Goal: Task Accomplishment & Management: Manage account settings

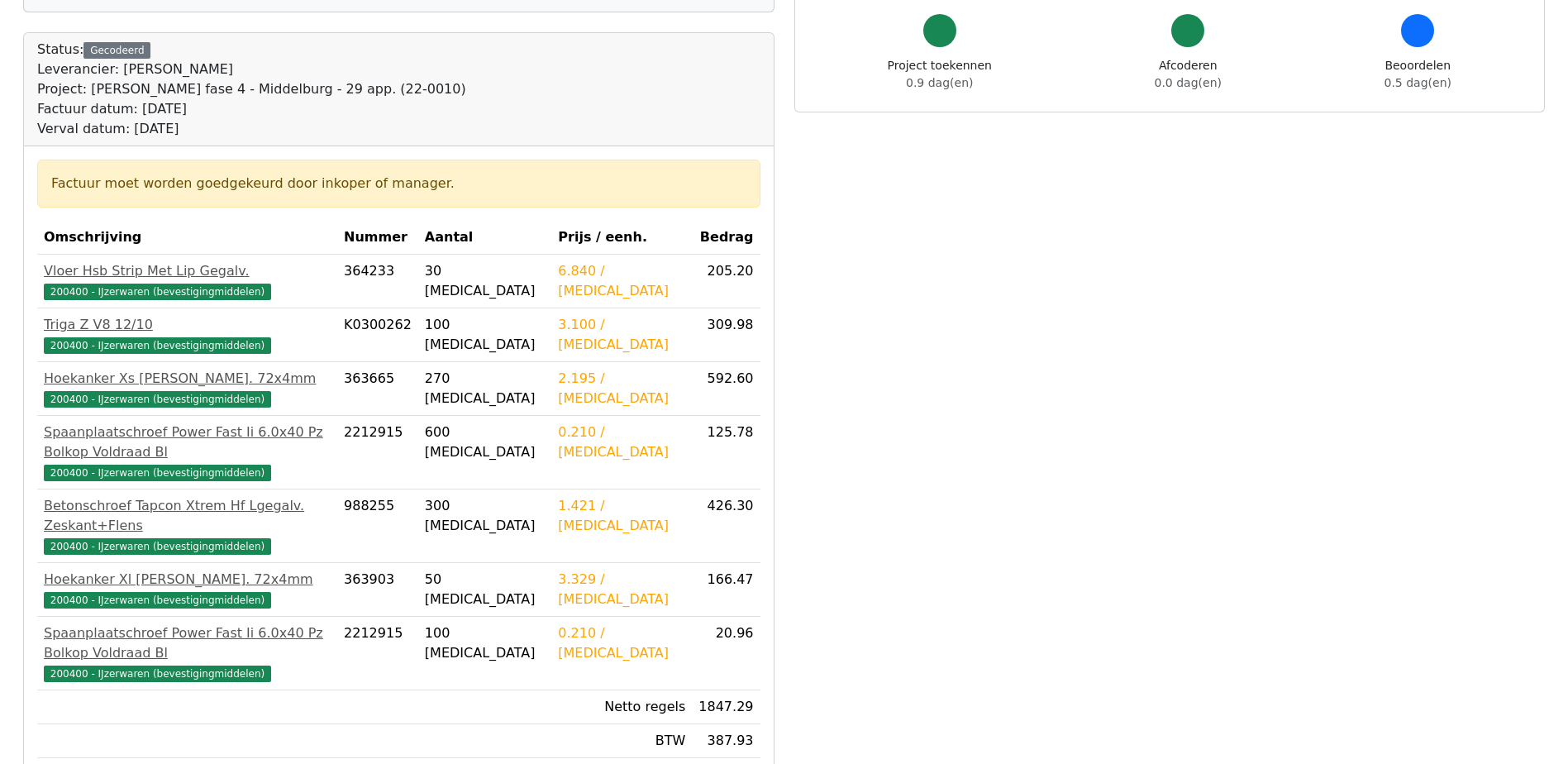
scroll to position [166, 0]
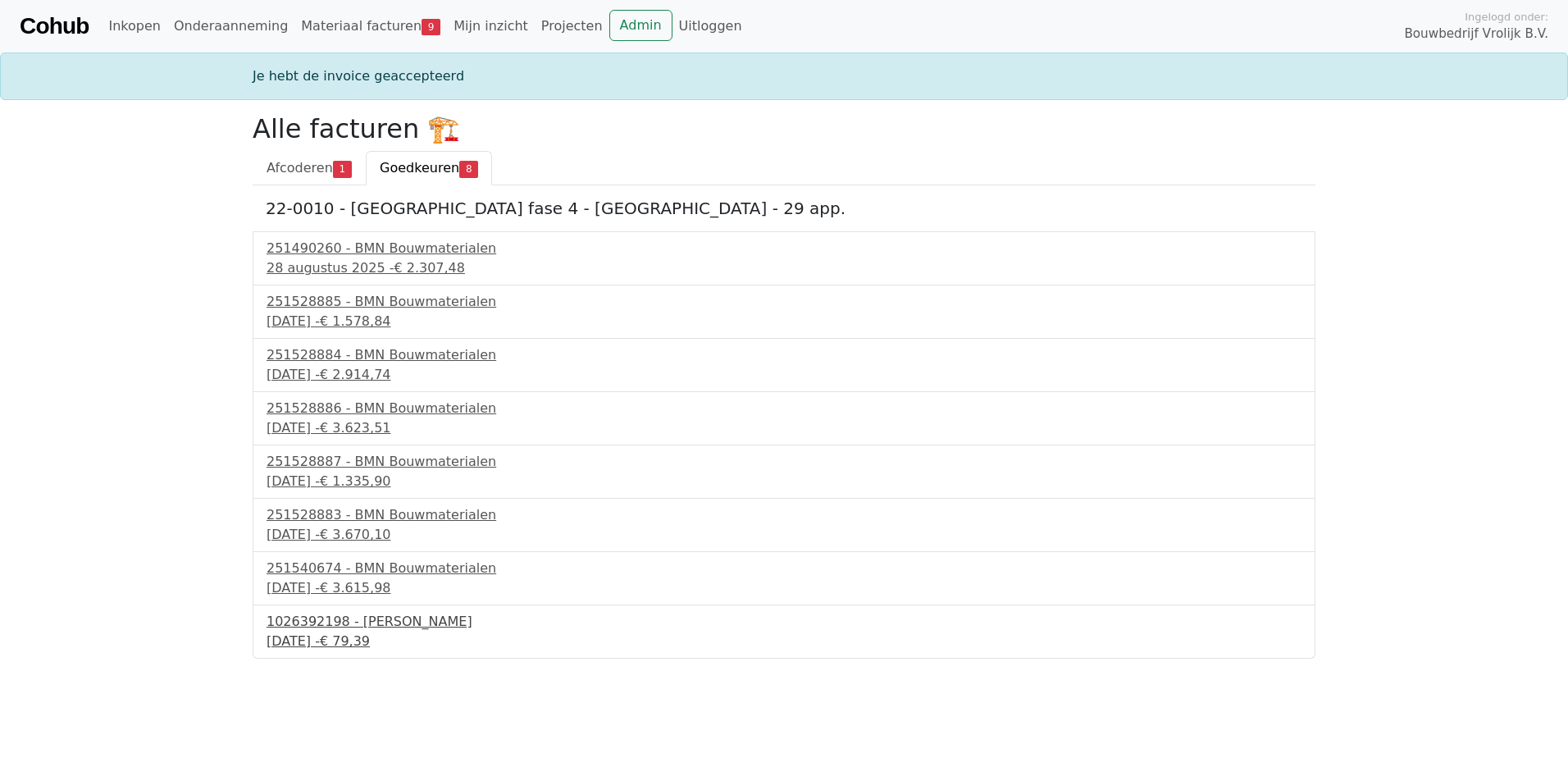
click at [358, 631] on div "1026392198 - Boels Verhuur" at bounding box center [784, 622] width 1035 height 20
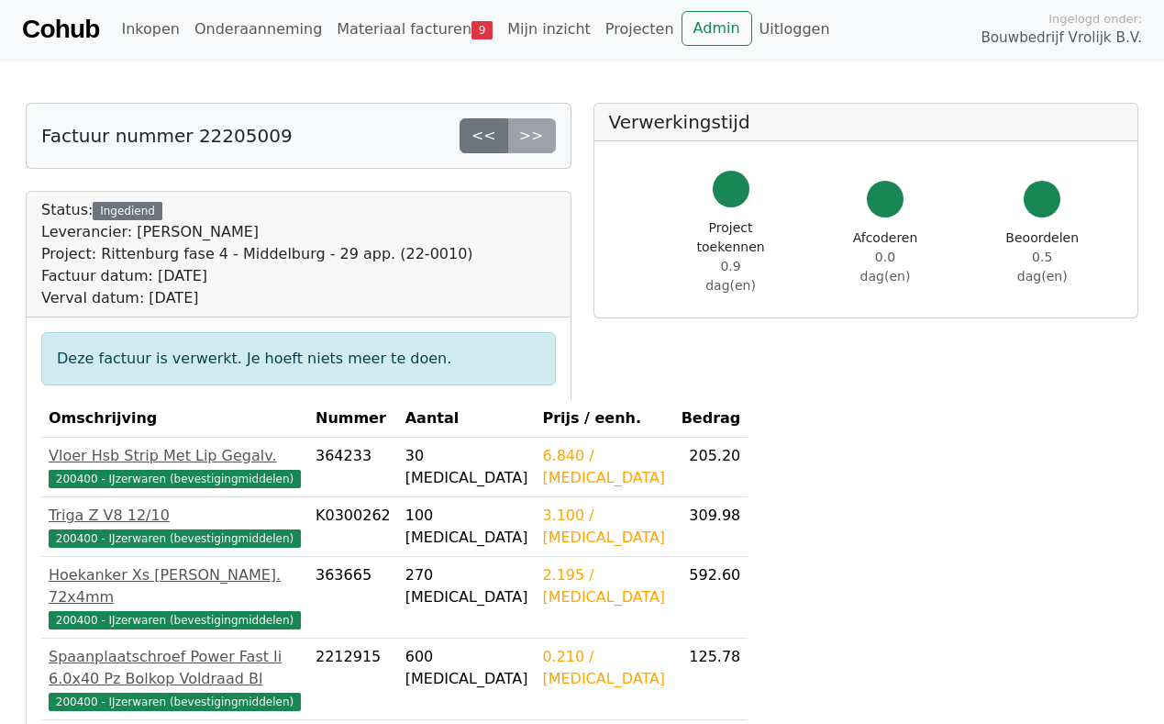
drag, startPoint x: 1165, startPoint y: 0, endPoint x: 937, endPoint y: 38, distance: 231.6
click at [937, 38] on div "Inkopen Onderaanneming Materiaal facturen 9 Mijn inzicht Projecten Admin Uitlog…" at bounding box center [547, 29] width 867 height 37
click at [489, 136] on link "<<" at bounding box center [484, 135] width 49 height 35
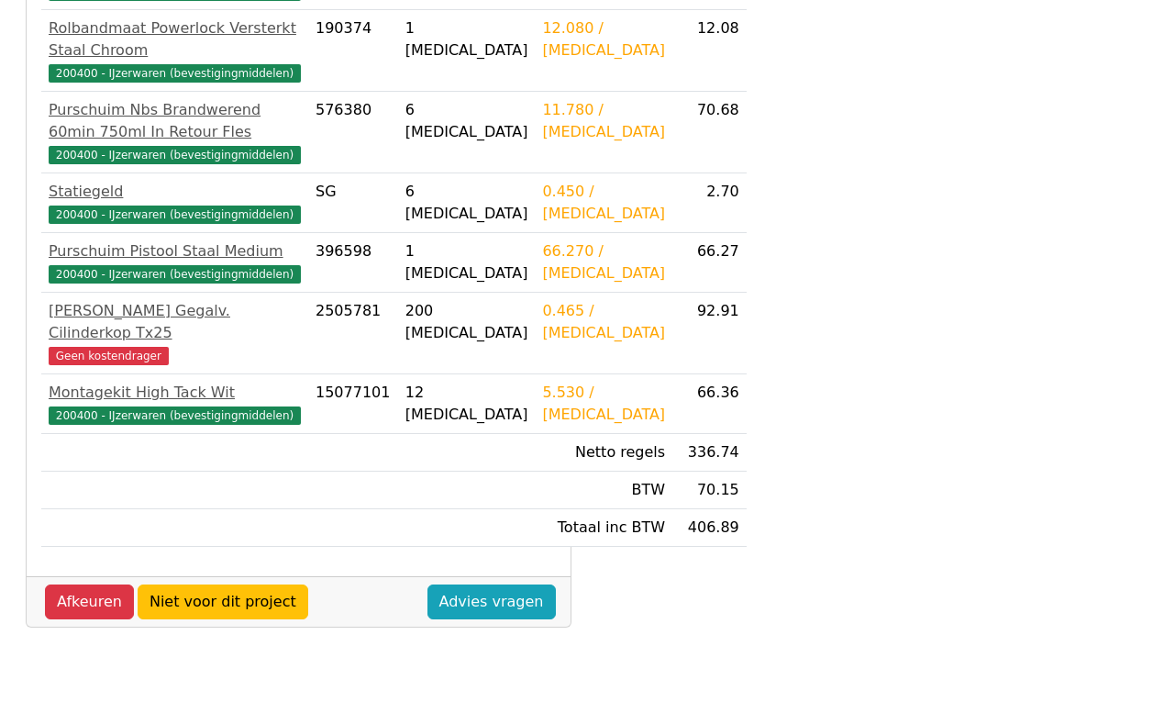
scroll to position [584, 0]
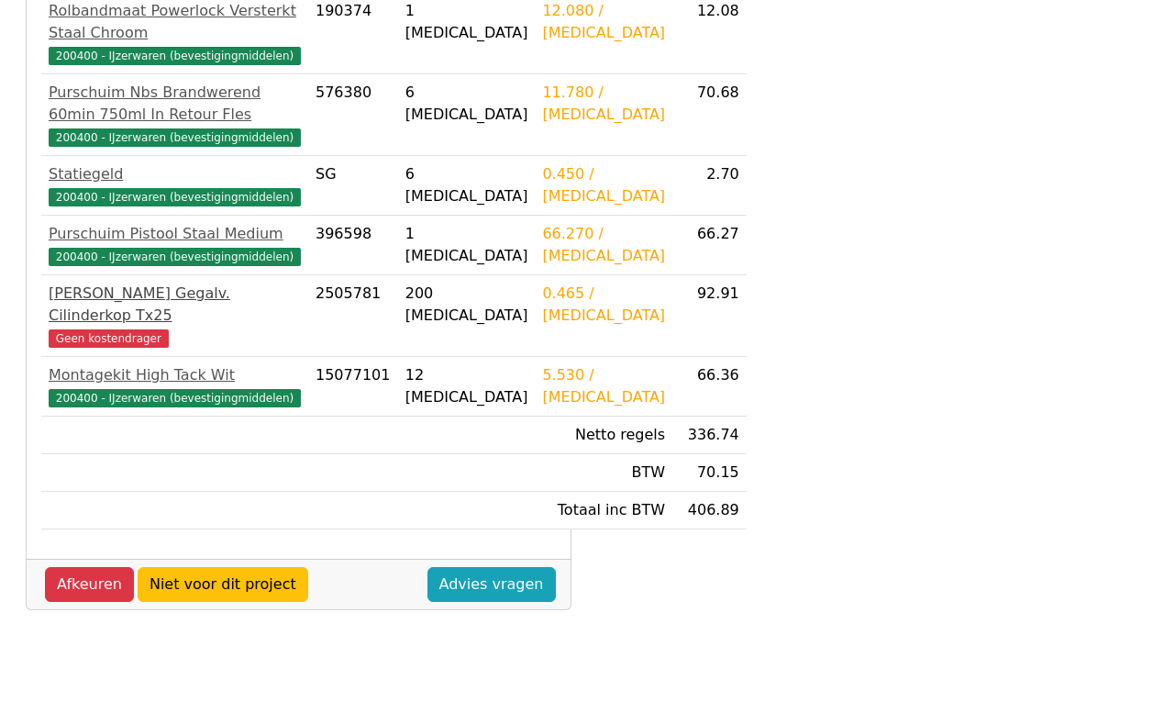
click at [111, 348] on span "Geen kostendrager" at bounding box center [109, 338] width 120 height 18
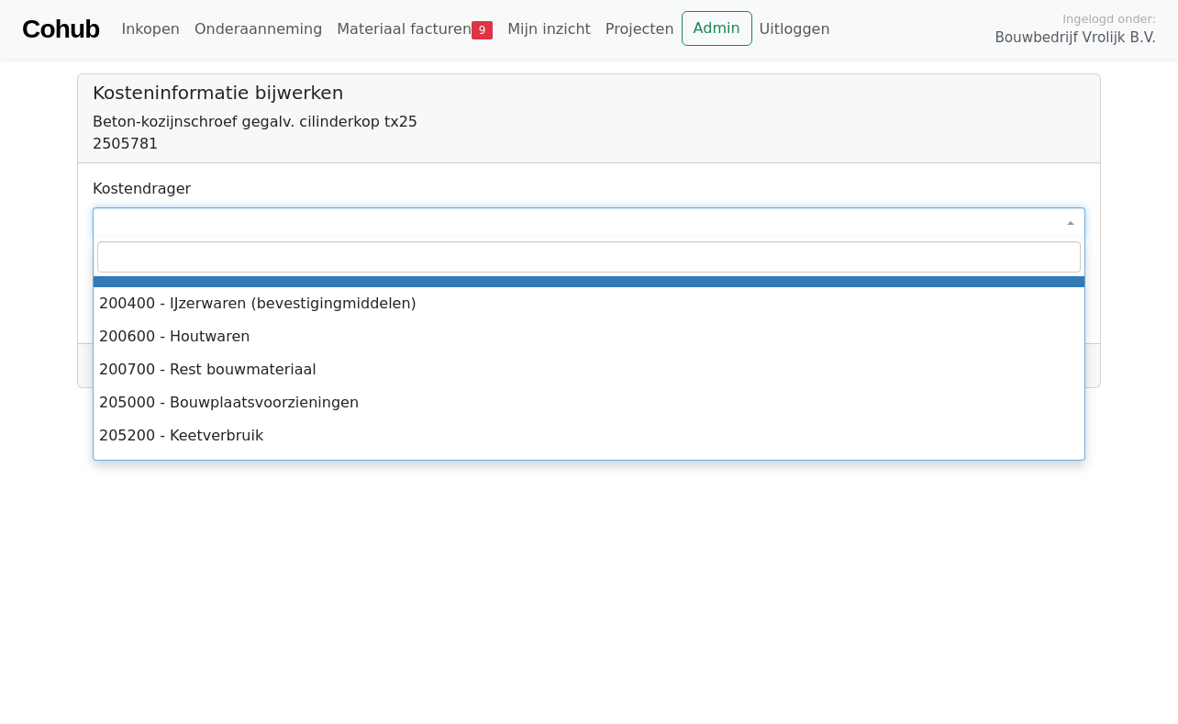
click at [173, 220] on span at bounding box center [589, 222] width 993 height 31
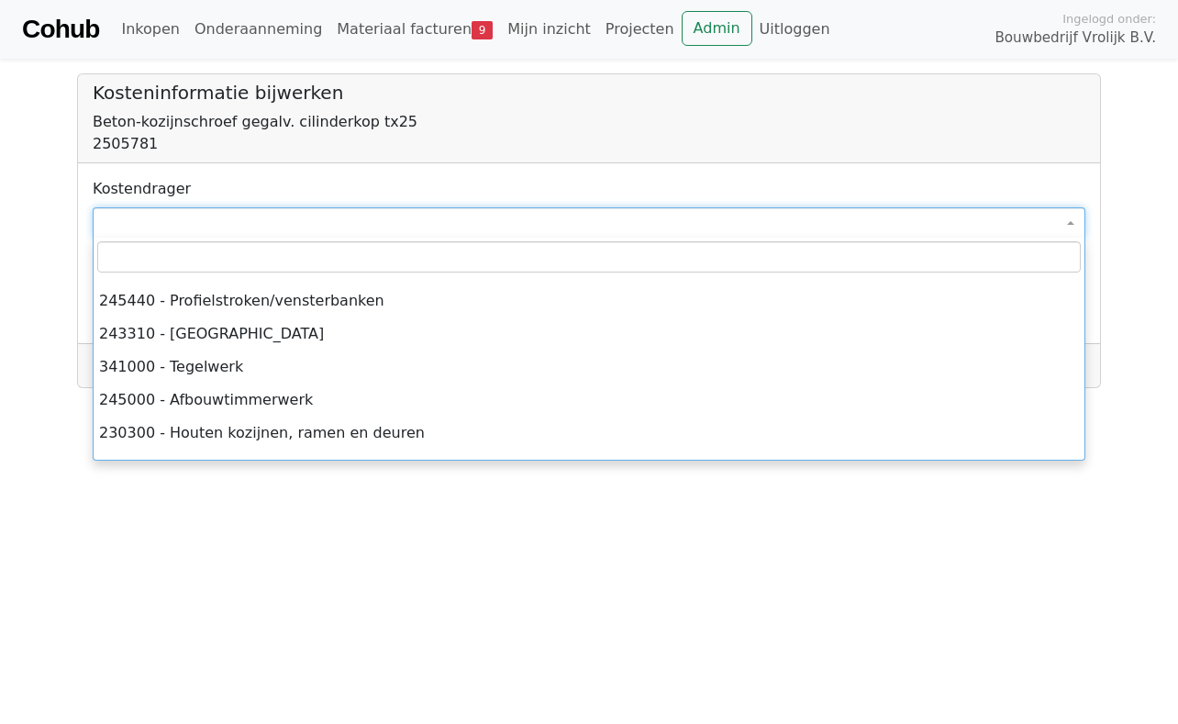
scroll to position [826, 0]
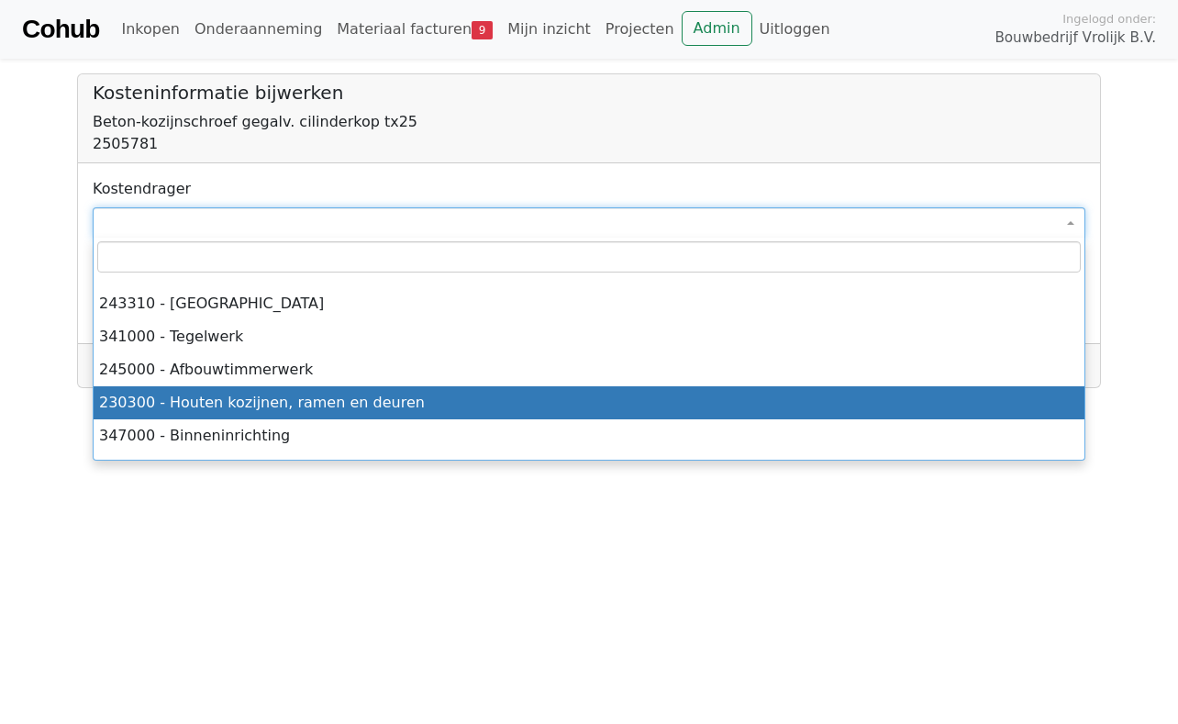
select select "****"
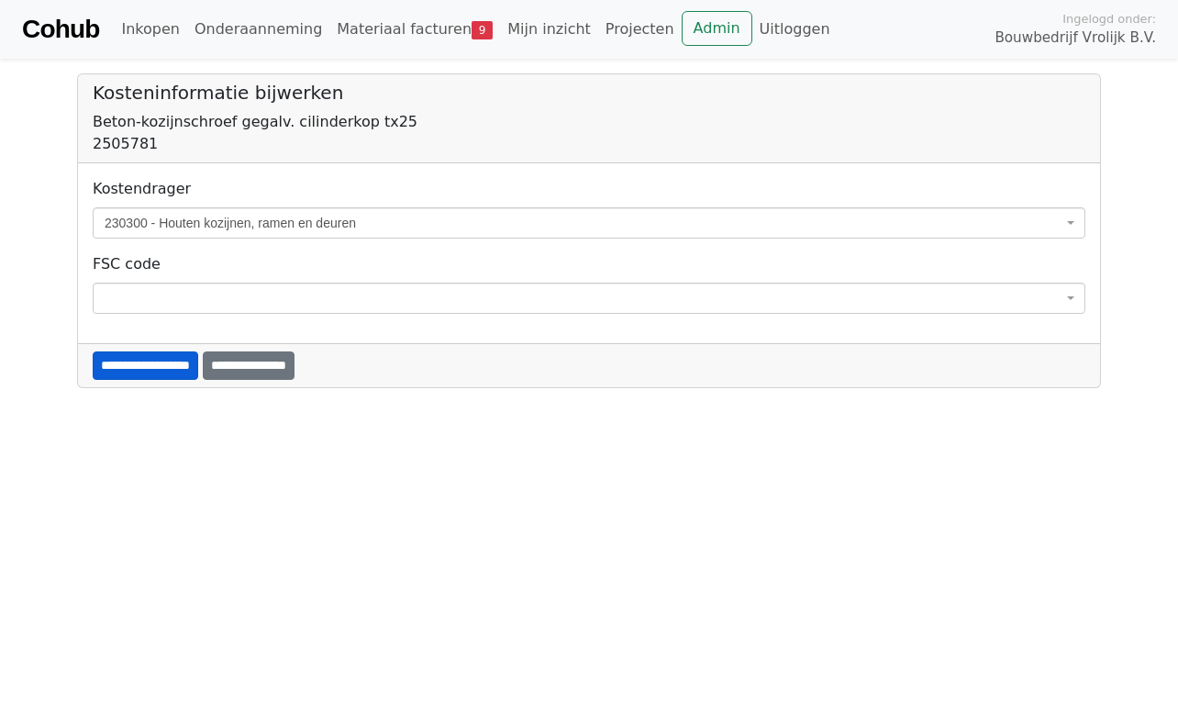
click at [160, 363] on input "**********" at bounding box center [146, 365] width 106 height 28
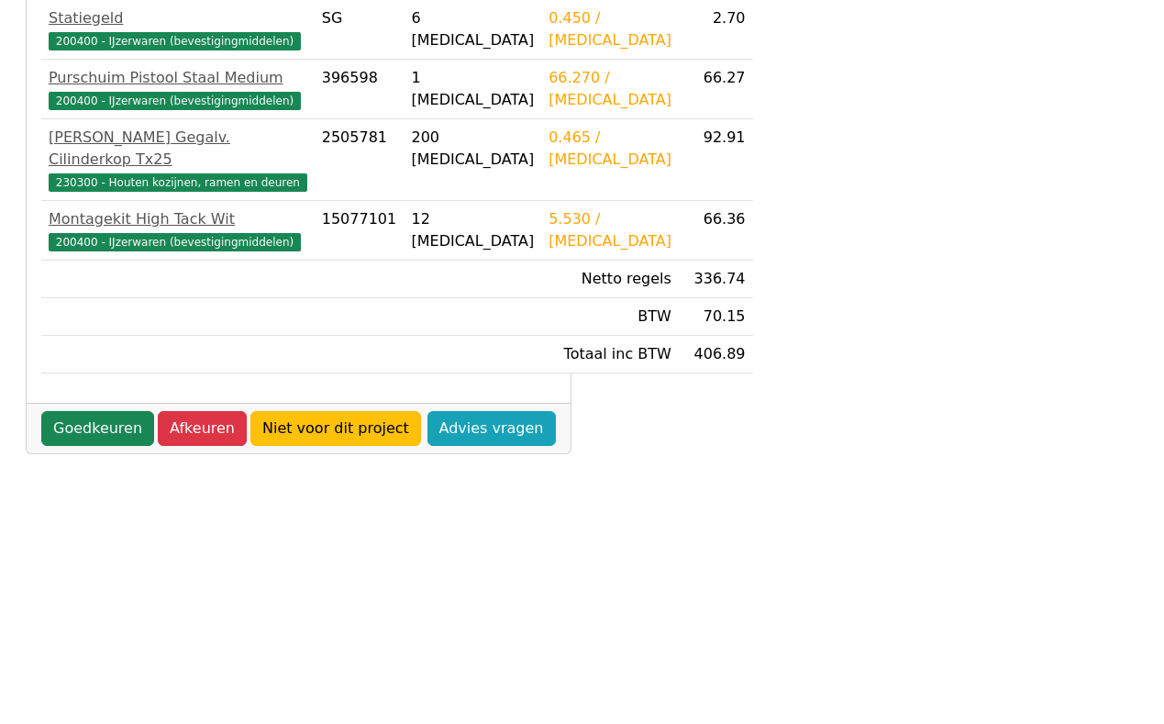
scroll to position [729, 0]
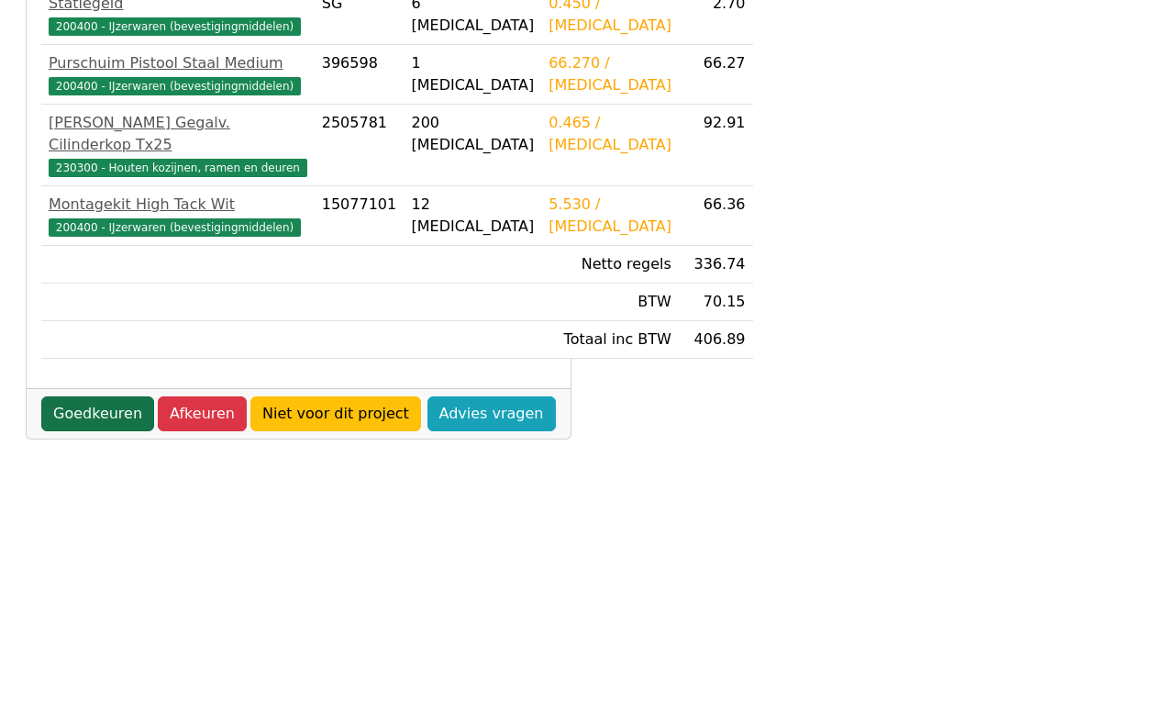
click at [106, 431] on link "Goedkeuren" at bounding box center [97, 413] width 113 height 35
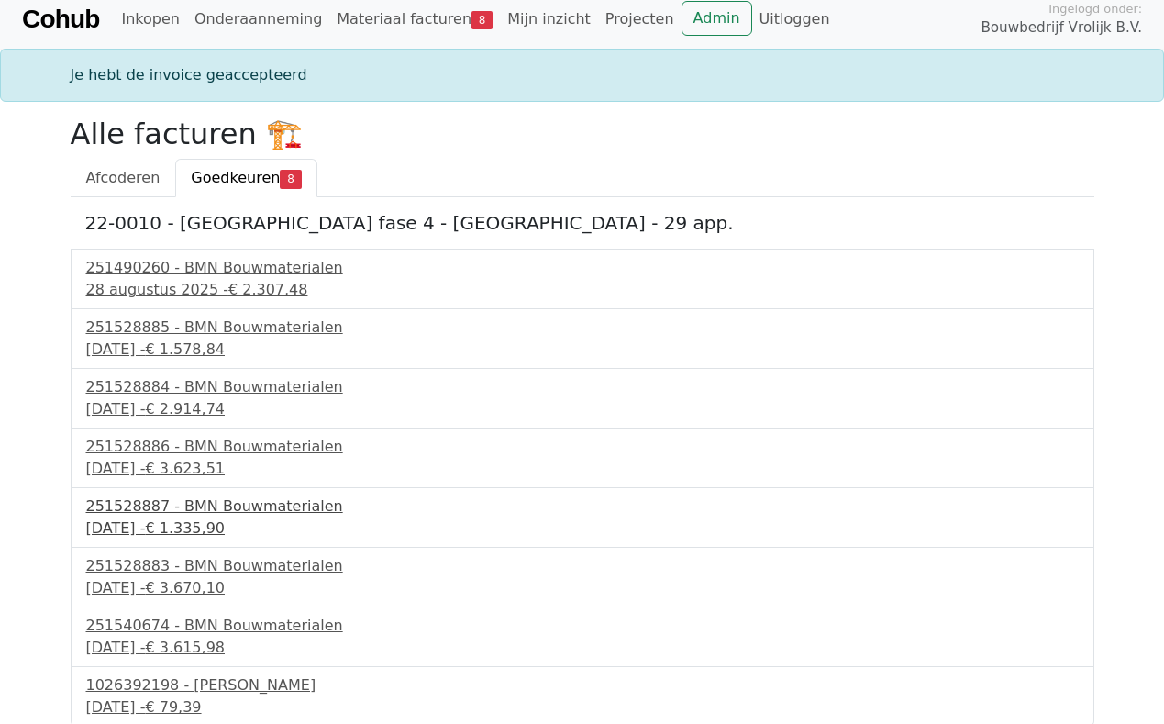
scroll to position [13, 0]
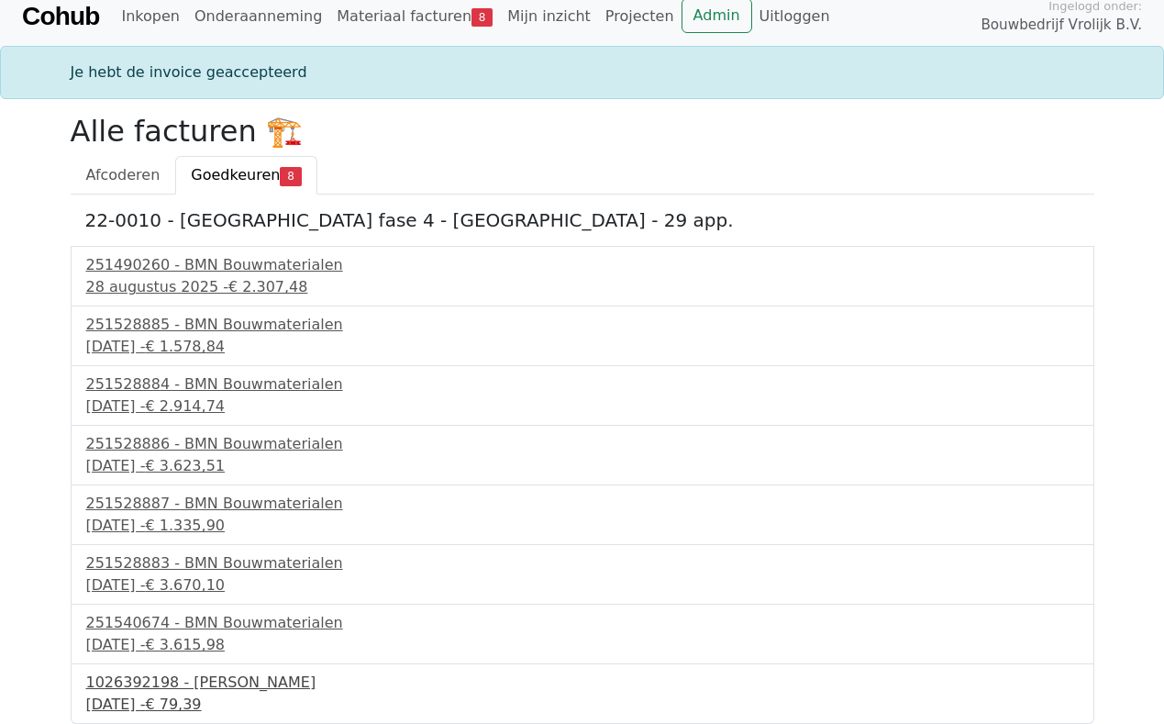
click at [204, 695] on div "5 september 2025 - € 79,39" at bounding box center [582, 705] width 993 height 22
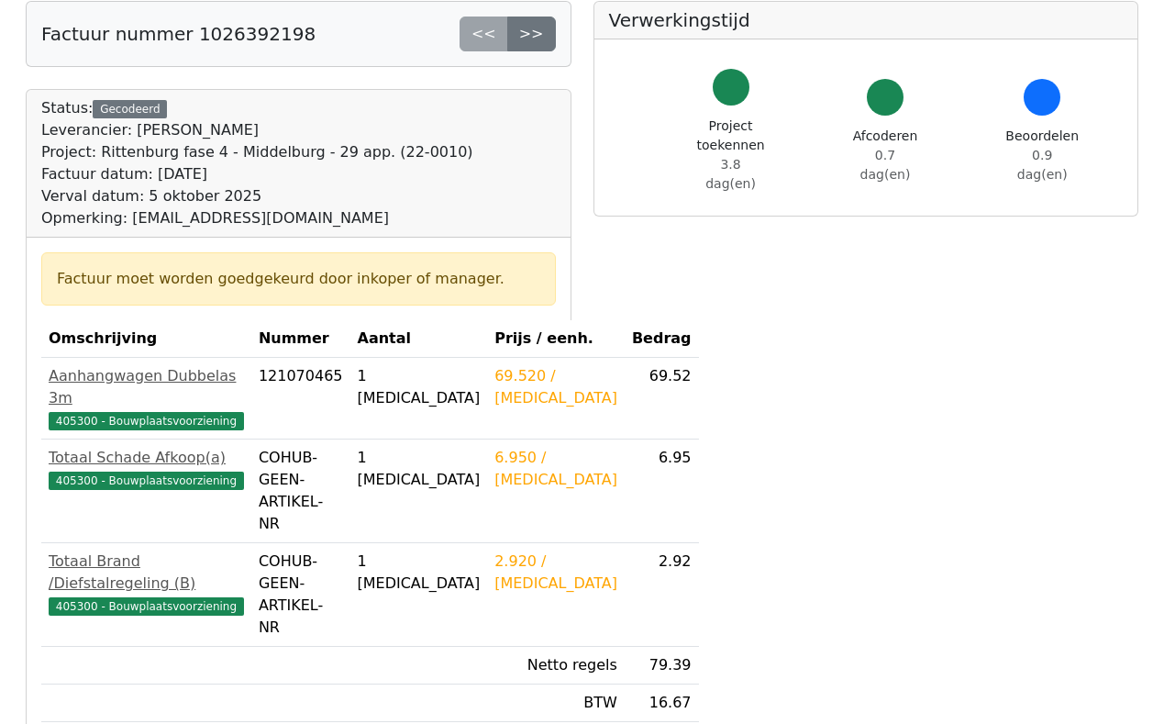
scroll to position [92, 0]
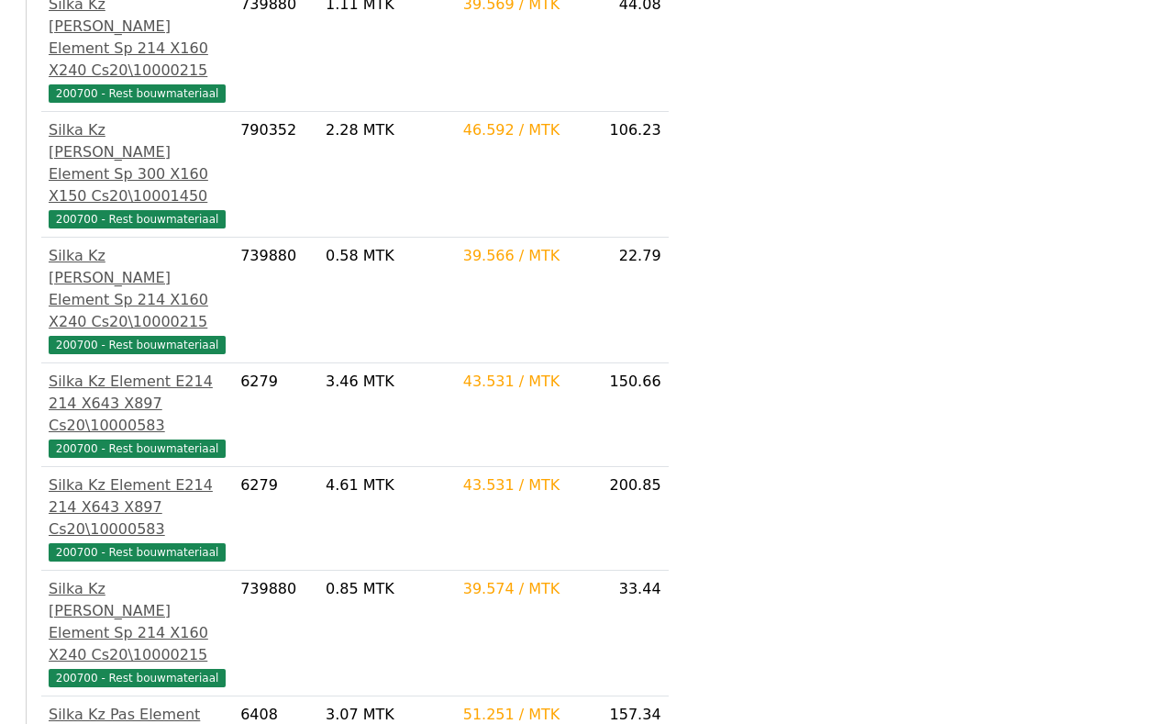
scroll to position [2141, 0]
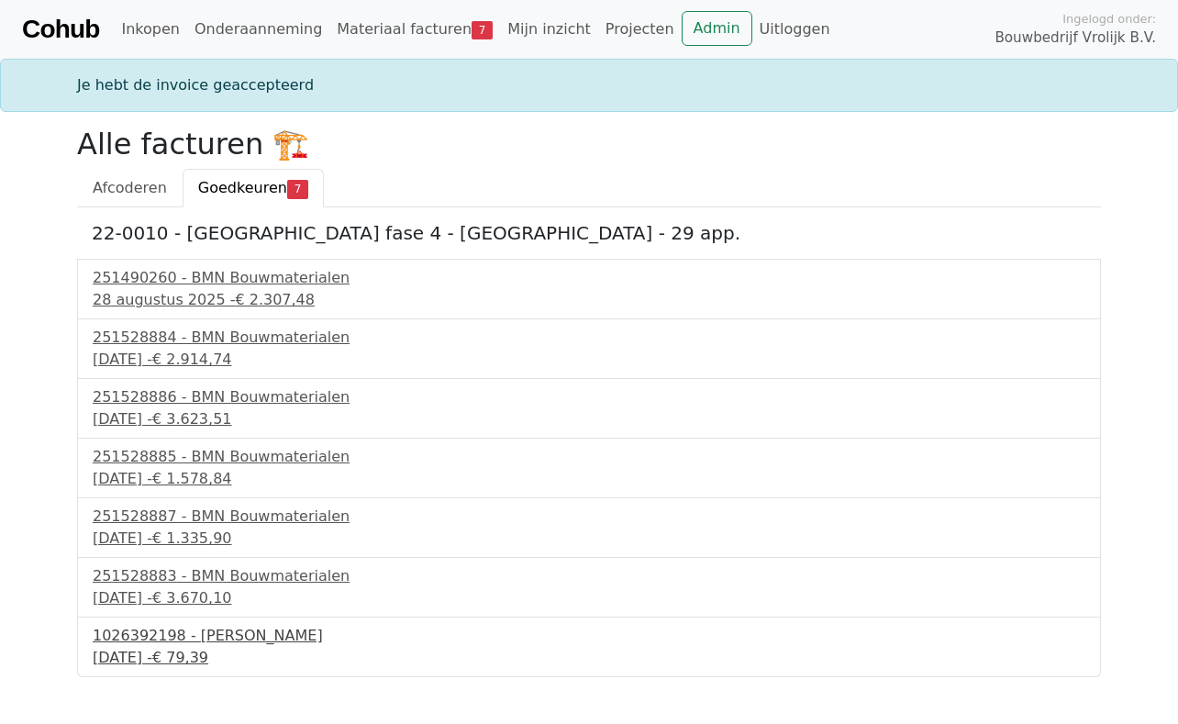
click at [221, 645] on div "1026392198 - Boels Verhuur" at bounding box center [589, 636] width 993 height 22
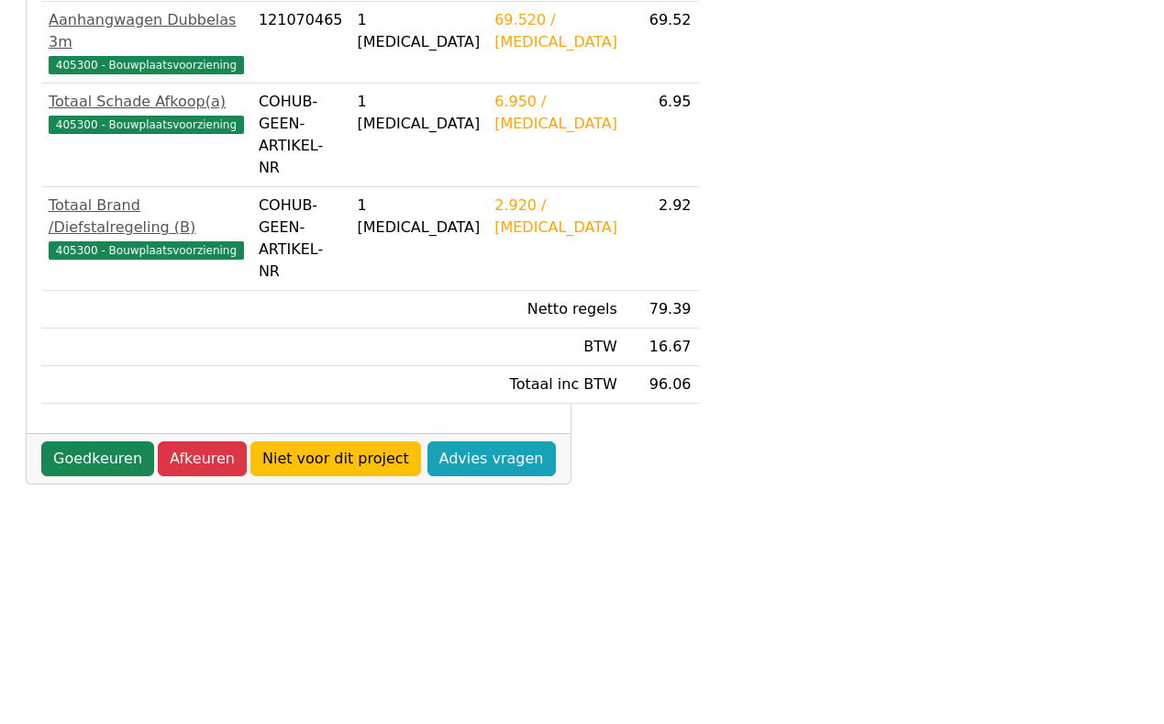
scroll to position [459, 0]
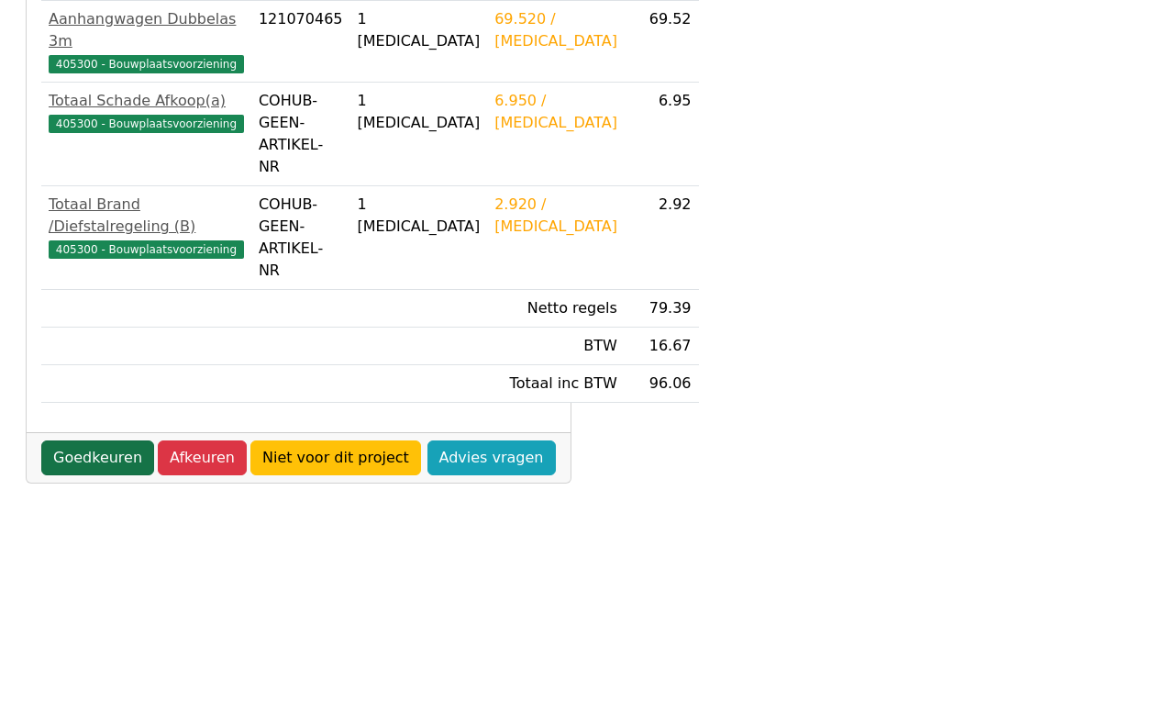
click at [70, 460] on link "Goedkeuren" at bounding box center [97, 457] width 113 height 35
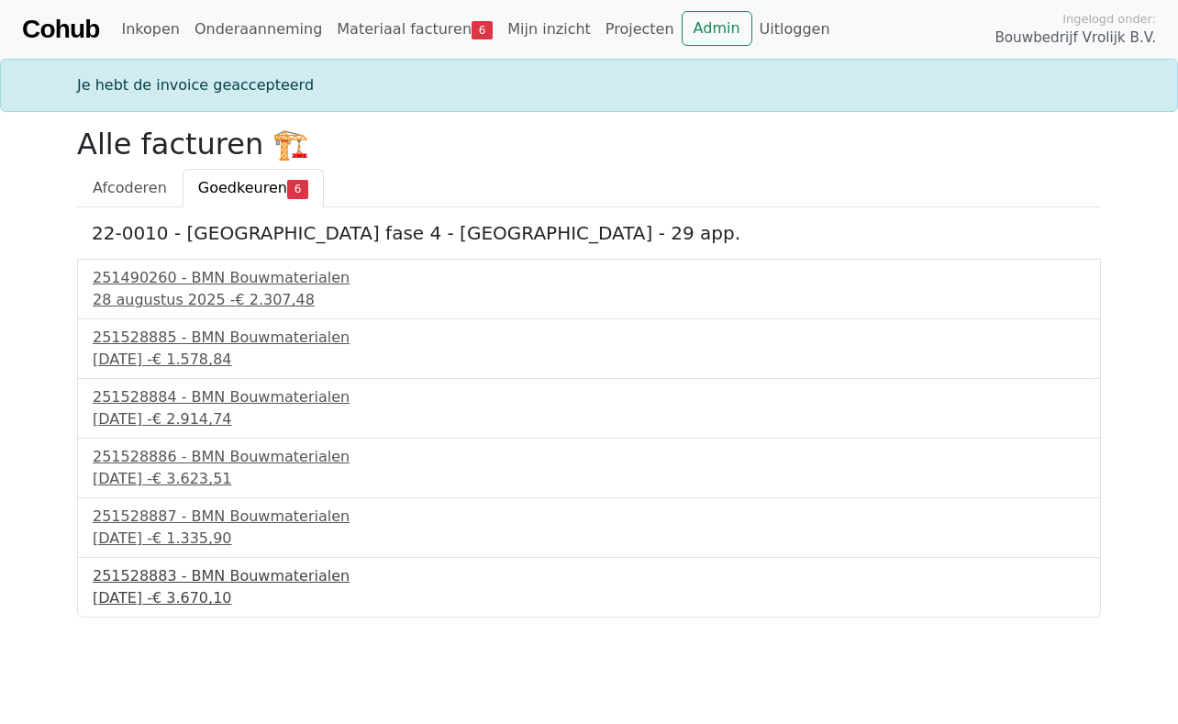
click at [217, 591] on div "3 september 2025 - € 3.670,10" at bounding box center [589, 598] width 993 height 22
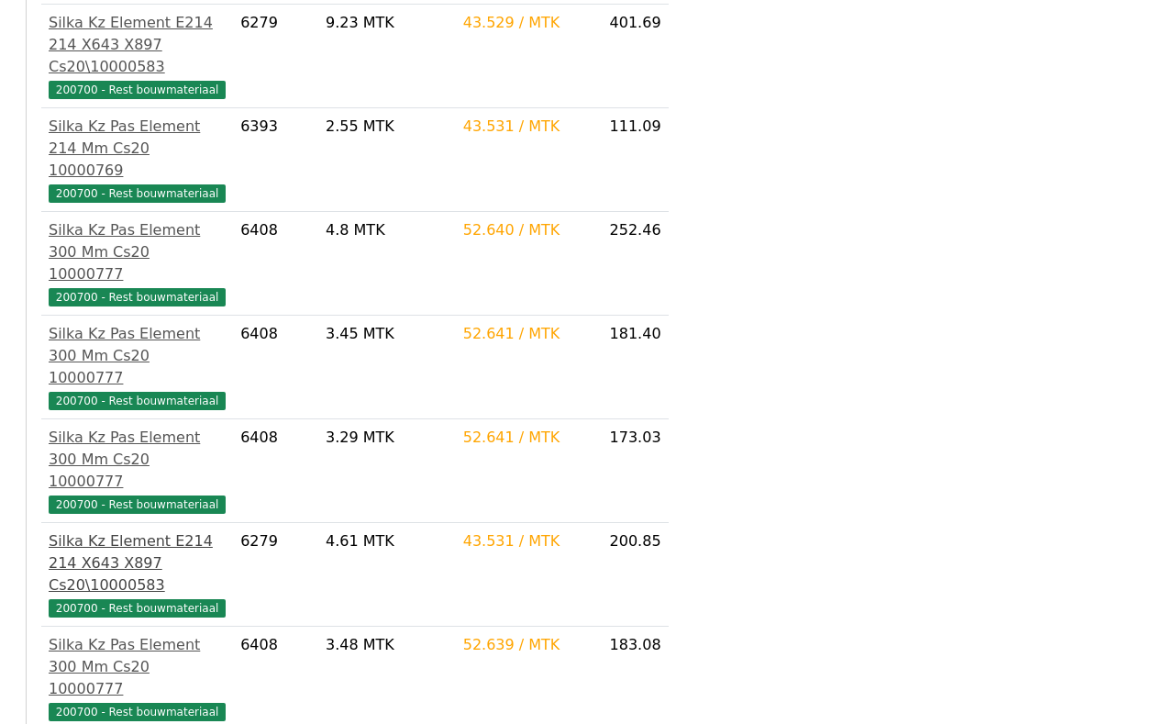
scroll to position [1242, 0]
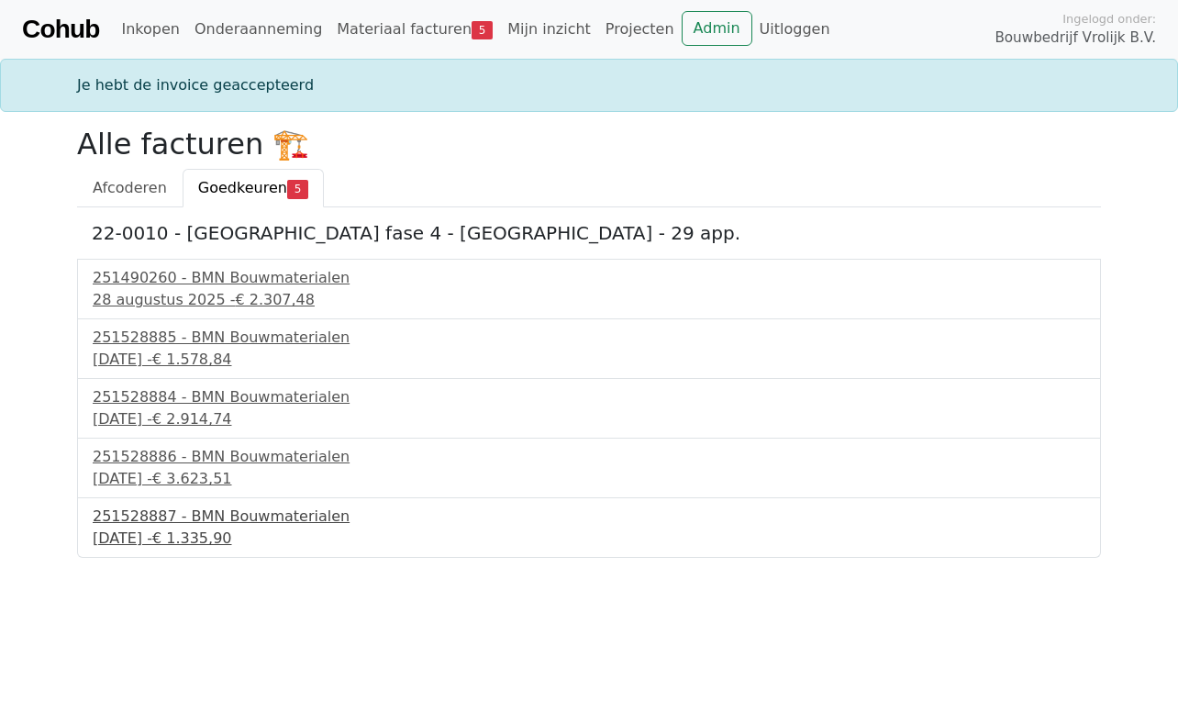
click at [131, 528] on div "[DATE] - € 1.335,90" at bounding box center [589, 539] width 993 height 22
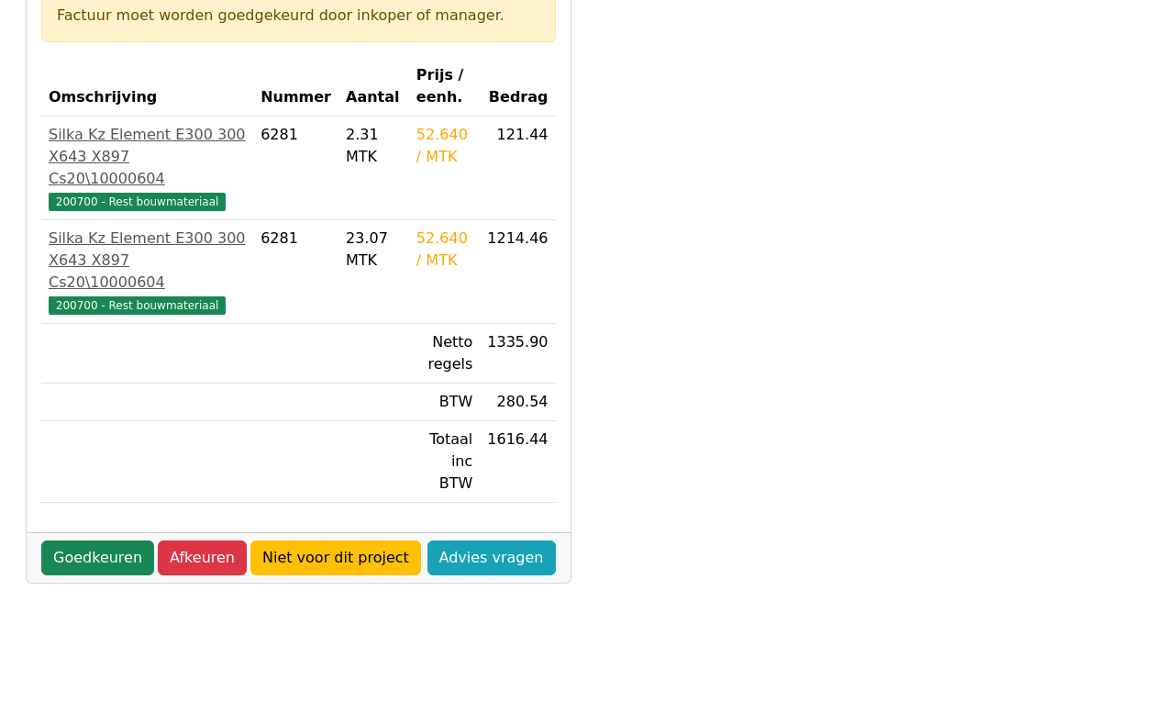
scroll to position [367, 0]
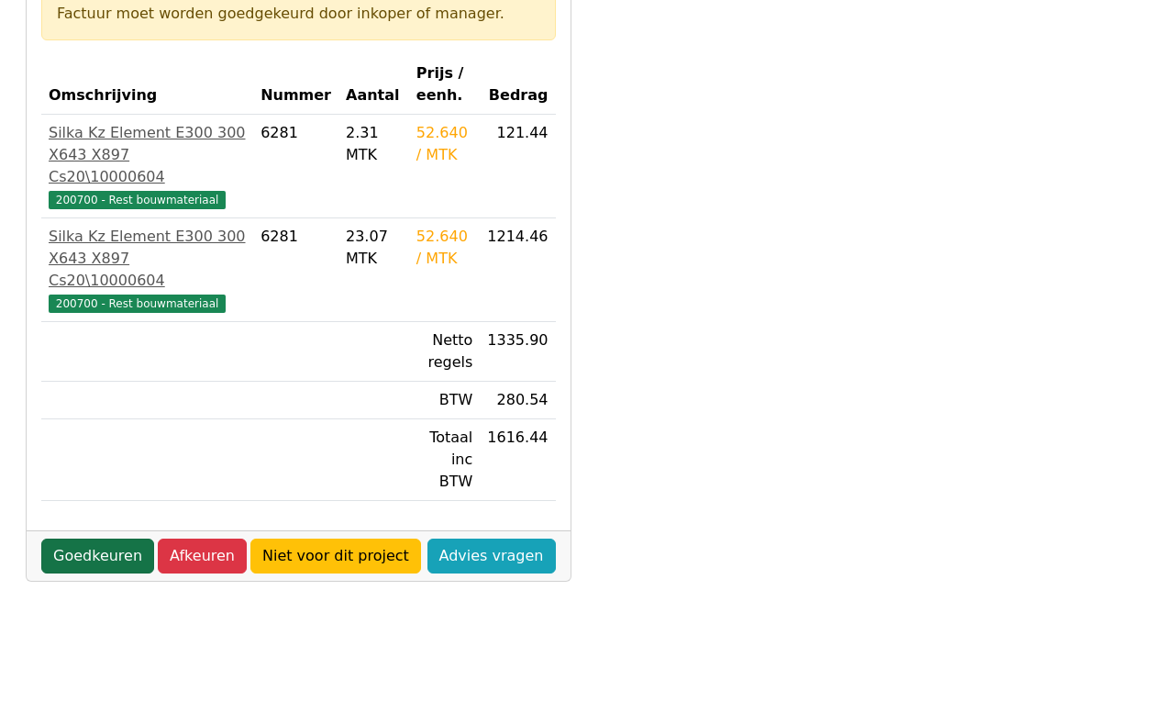
click at [94, 539] on link "Goedkeuren" at bounding box center [97, 556] width 113 height 35
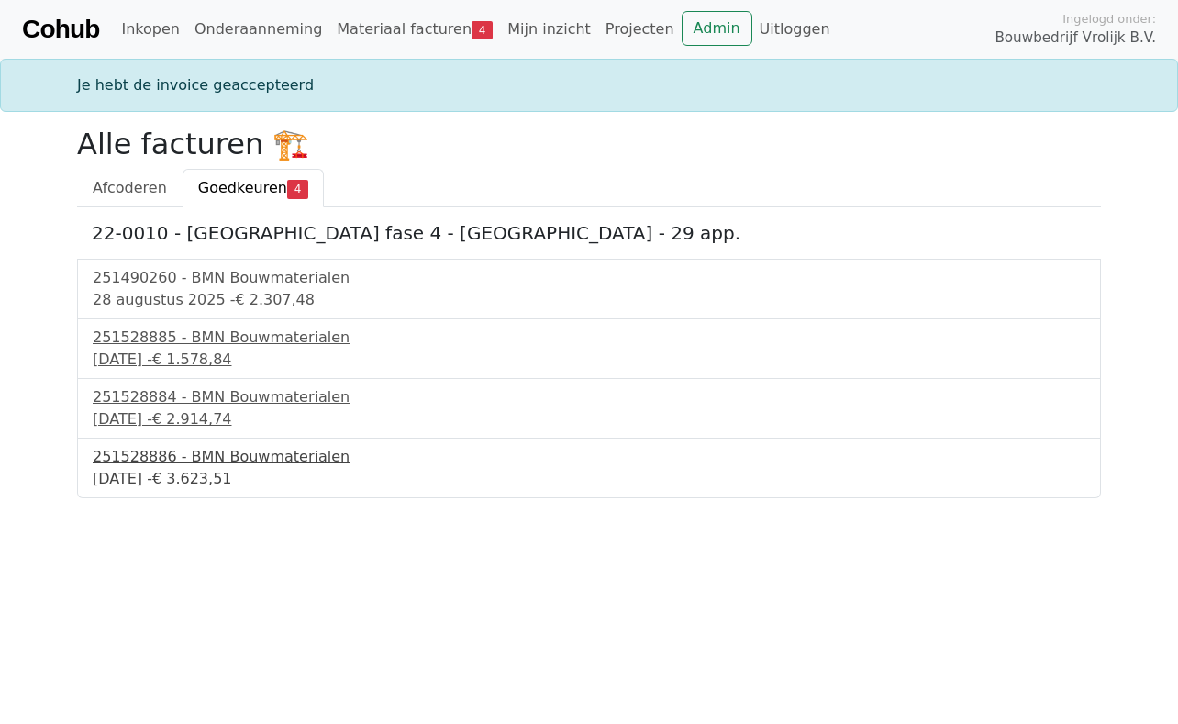
click at [149, 465] on div "251528886 - BMN Bouwmaterialen" at bounding box center [589, 457] width 993 height 22
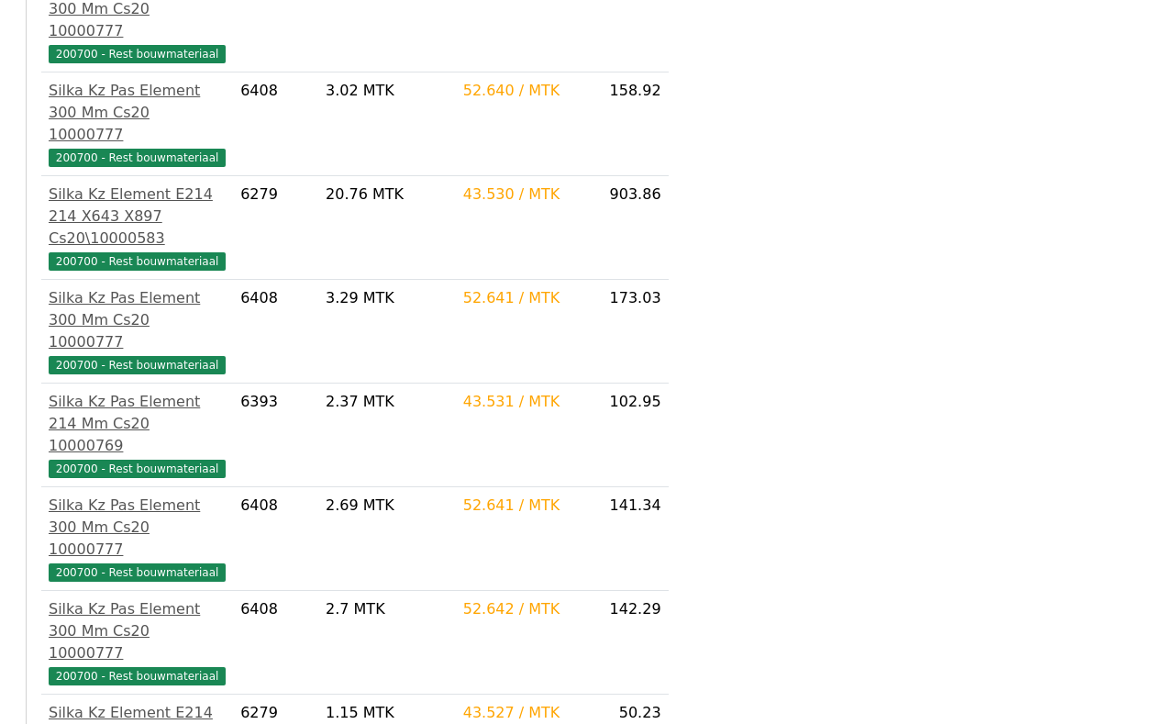
scroll to position [1487, 0]
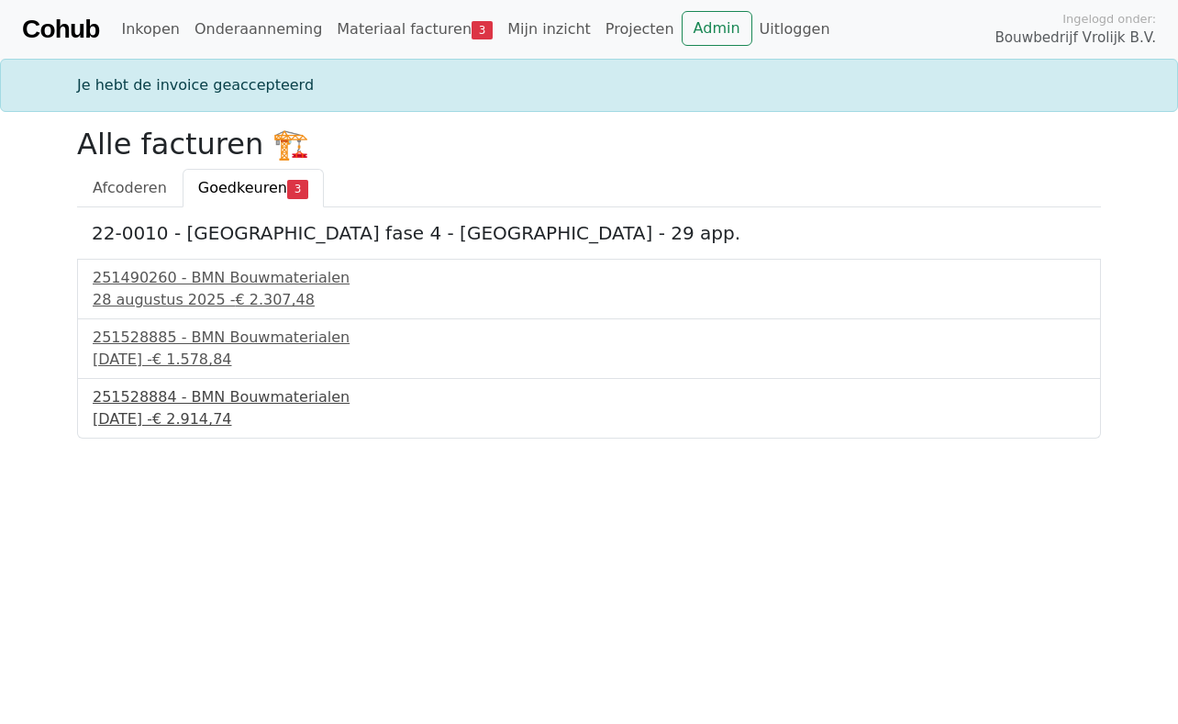
click at [130, 408] on div "3 september 2025 - € 2.914,74" at bounding box center [589, 419] width 993 height 22
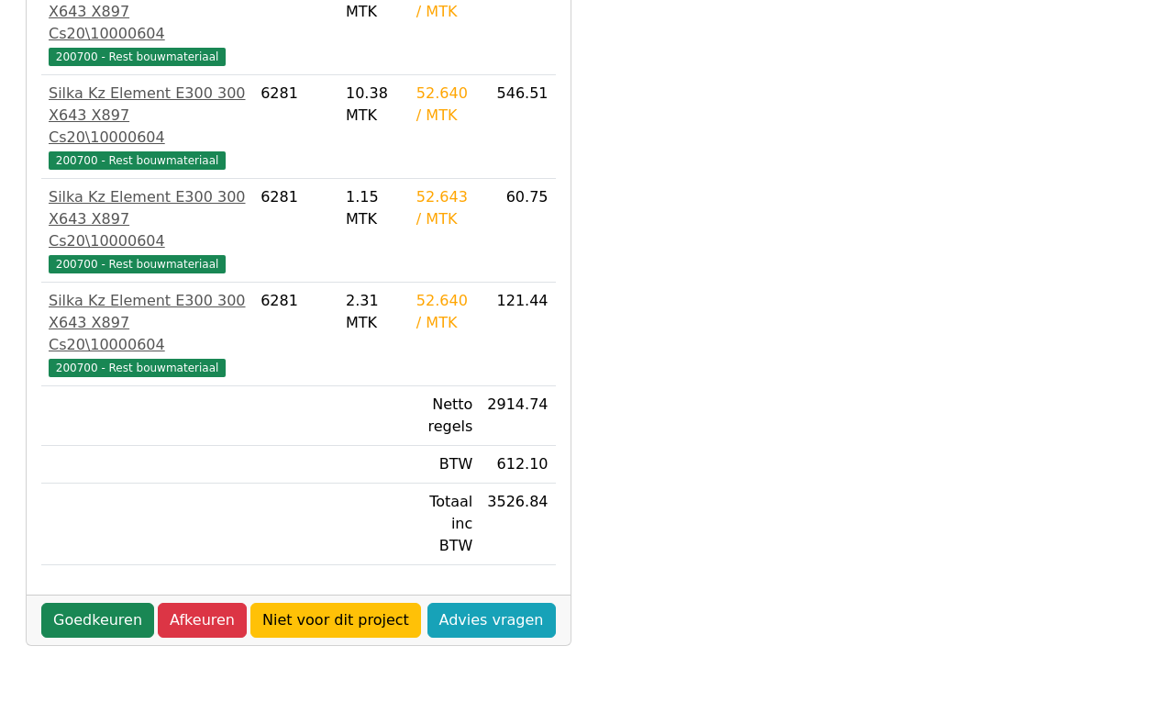
scroll to position [642, 0]
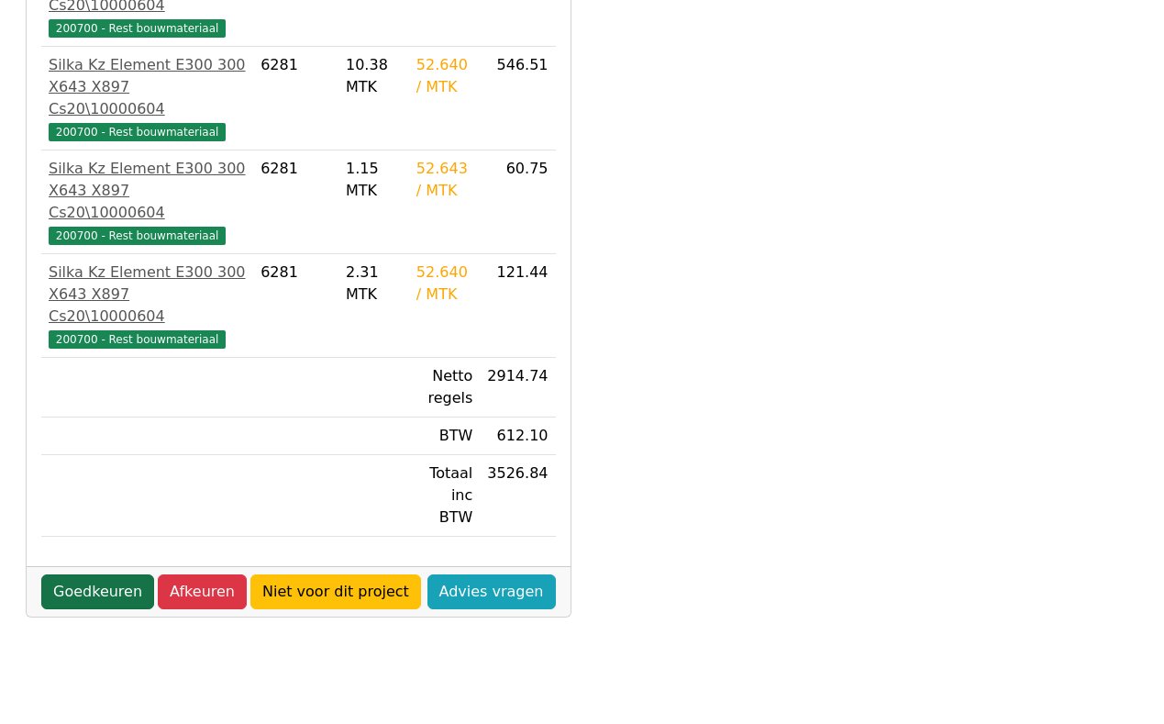
click at [86, 574] on link "Goedkeuren" at bounding box center [97, 591] width 113 height 35
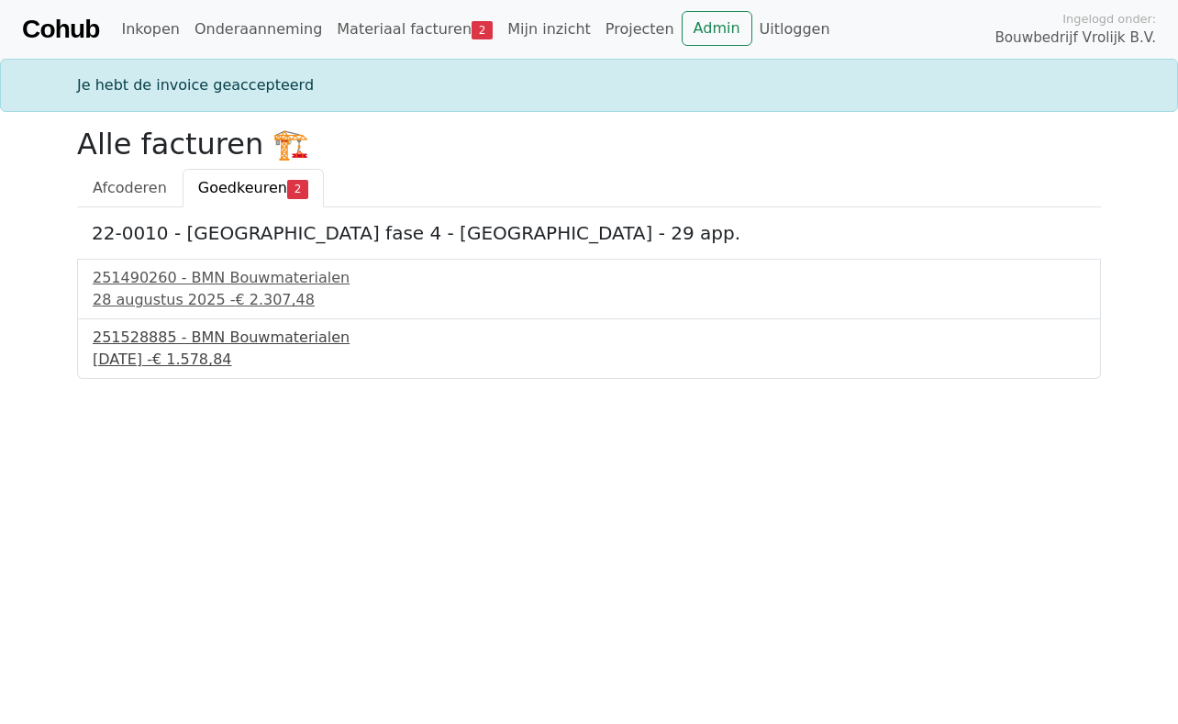
click at [127, 361] on div "3 september 2025 - € 1.578,84" at bounding box center [589, 360] width 993 height 22
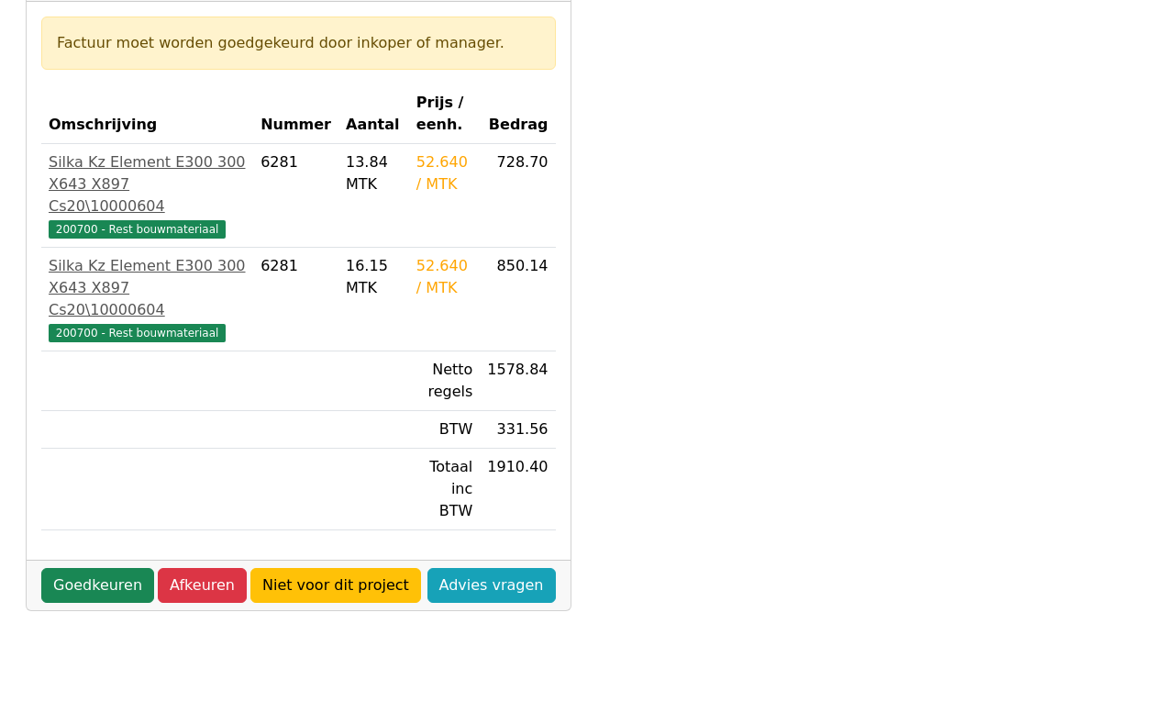
scroll to position [367, 0]
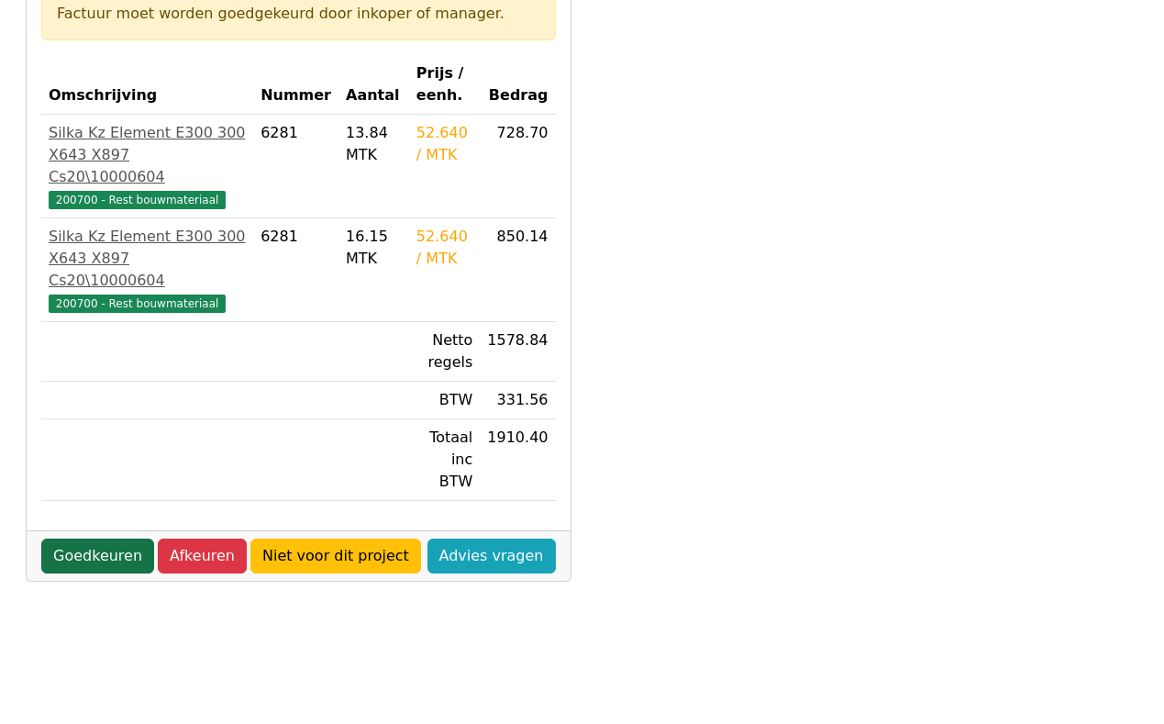
click at [88, 539] on link "Goedkeuren" at bounding box center [97, 556] width 113 height 35
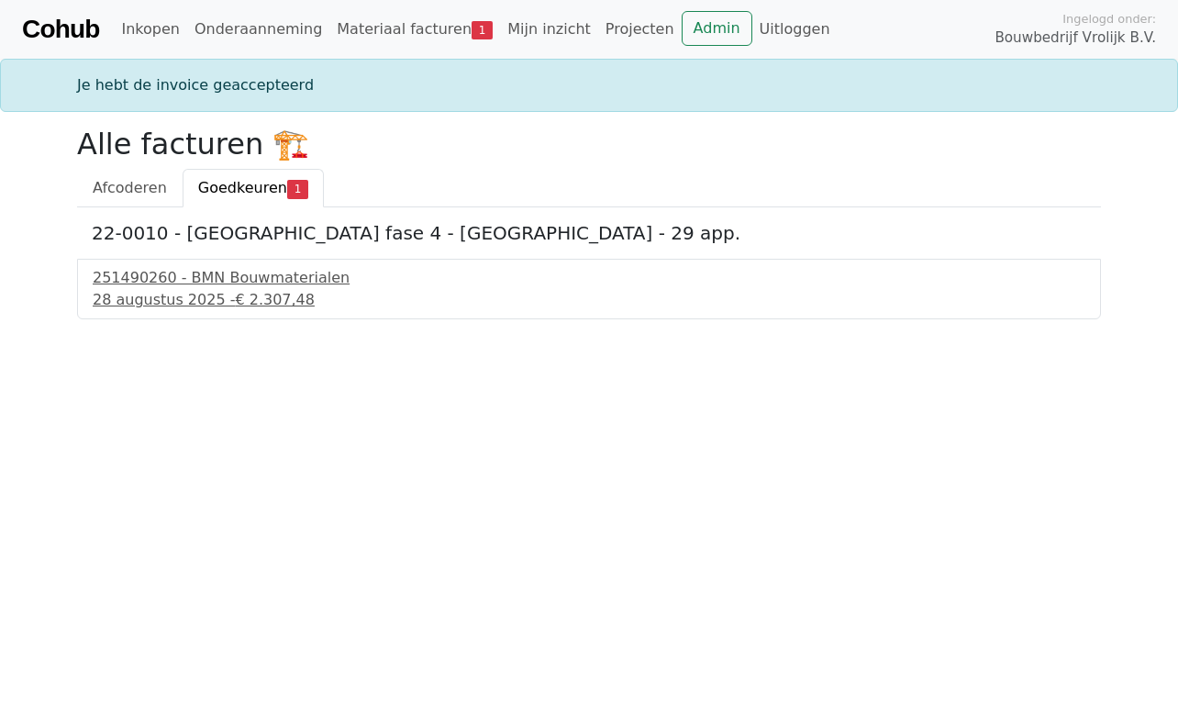
click at [104, 319] on html "Cohub Inkopen Onderaanneming Materiaal facturen 1 Mijn inzicht Projecten Admin …" at bounding box center [589, 159] width 1178 height 319
click at [136, 287] on div "251490260 - BMN Bouwmaterialen" at bounding box center [589, 278] width 993 height 22
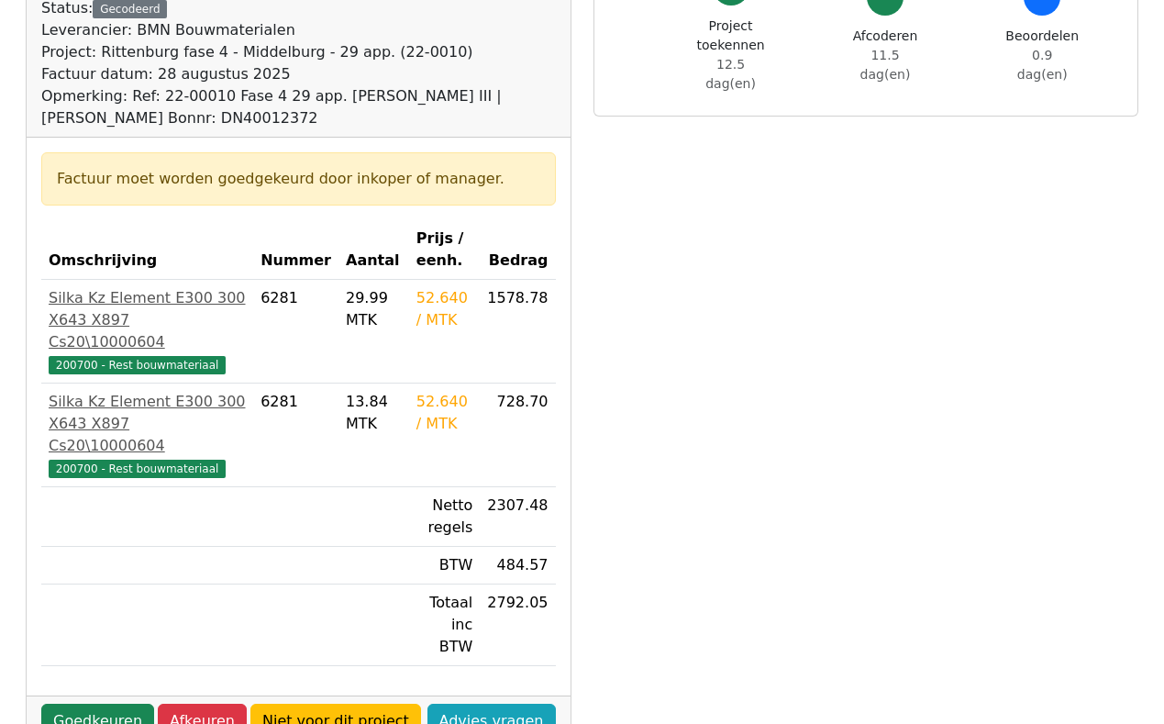
scroll to position [275, 0]
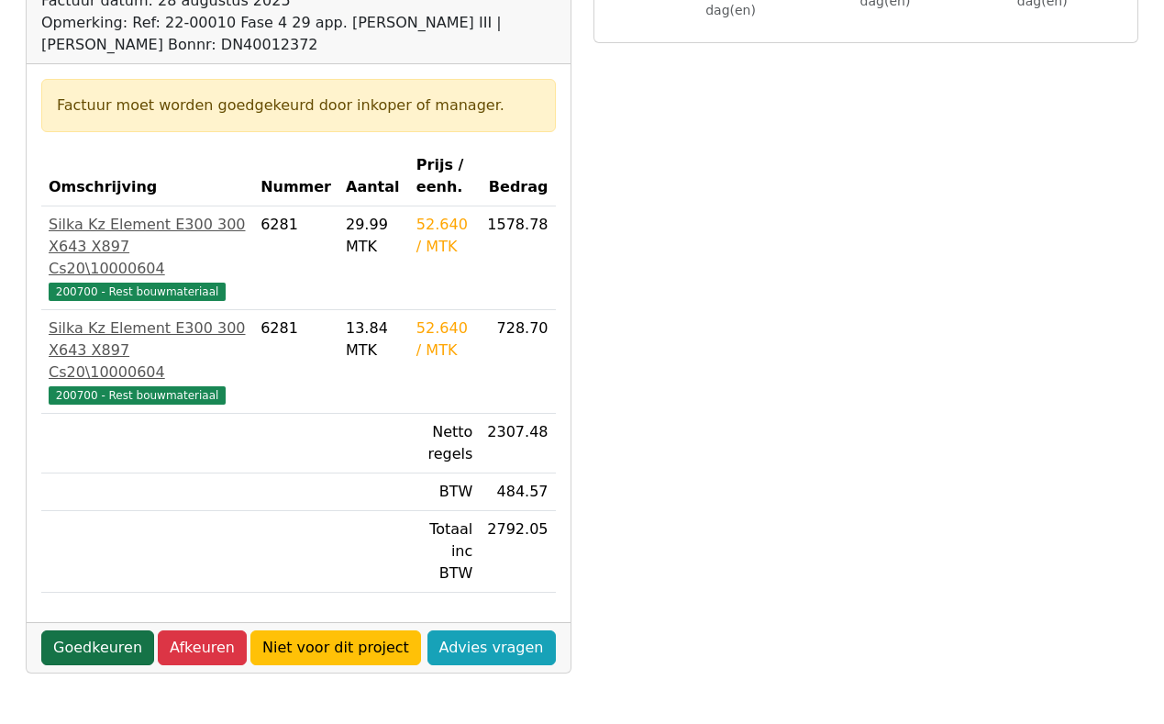
click at [92, 630] on link "Goedkeuren" at bounding box center [97, 647] width 113 height 35
